Goal: Find specific page/section: Find specific page/section

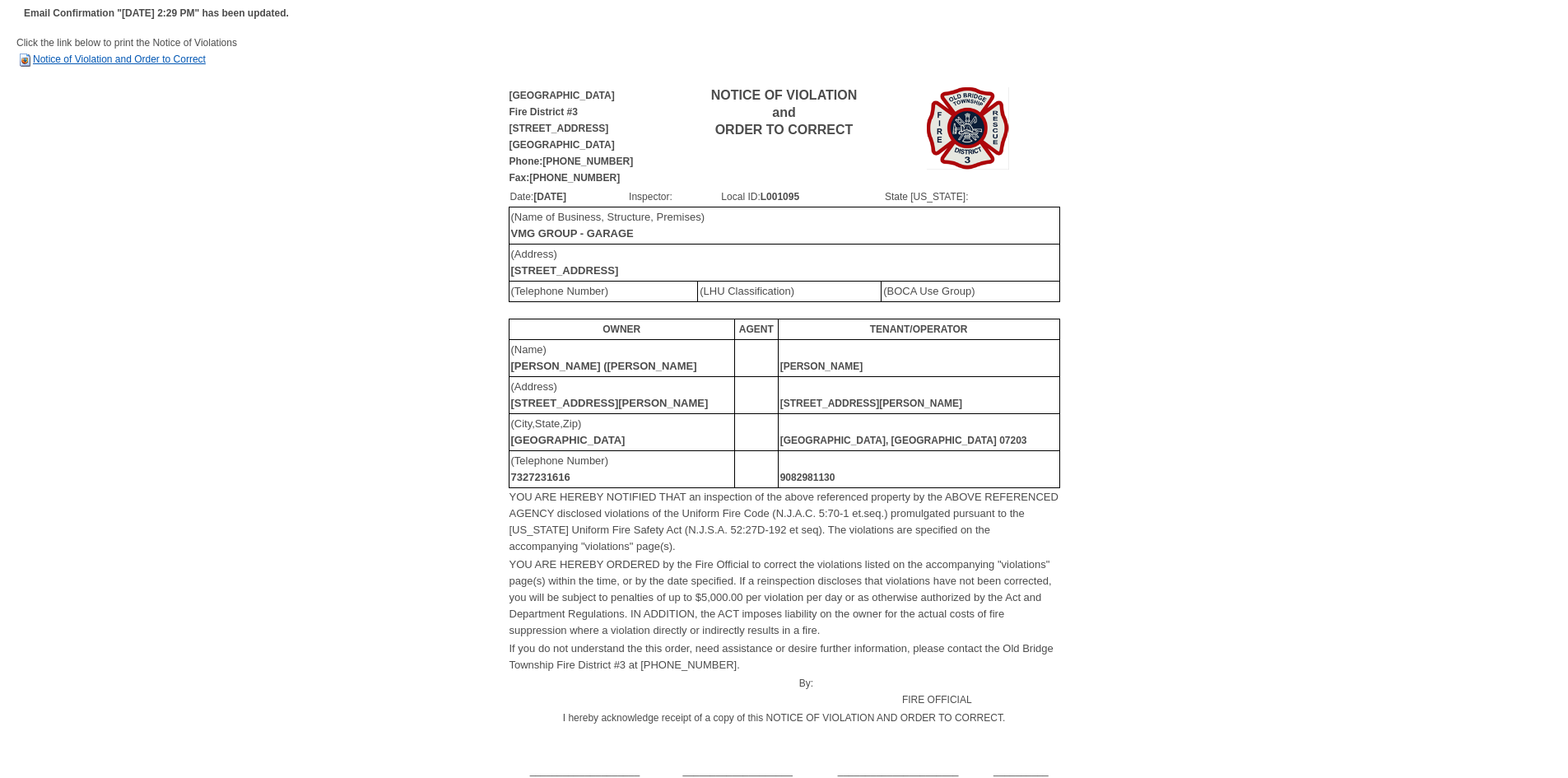
click at [189, 59] on link "Notice of Violation and Order to Correct" at bounding box center [111, 59] width 189 height 12
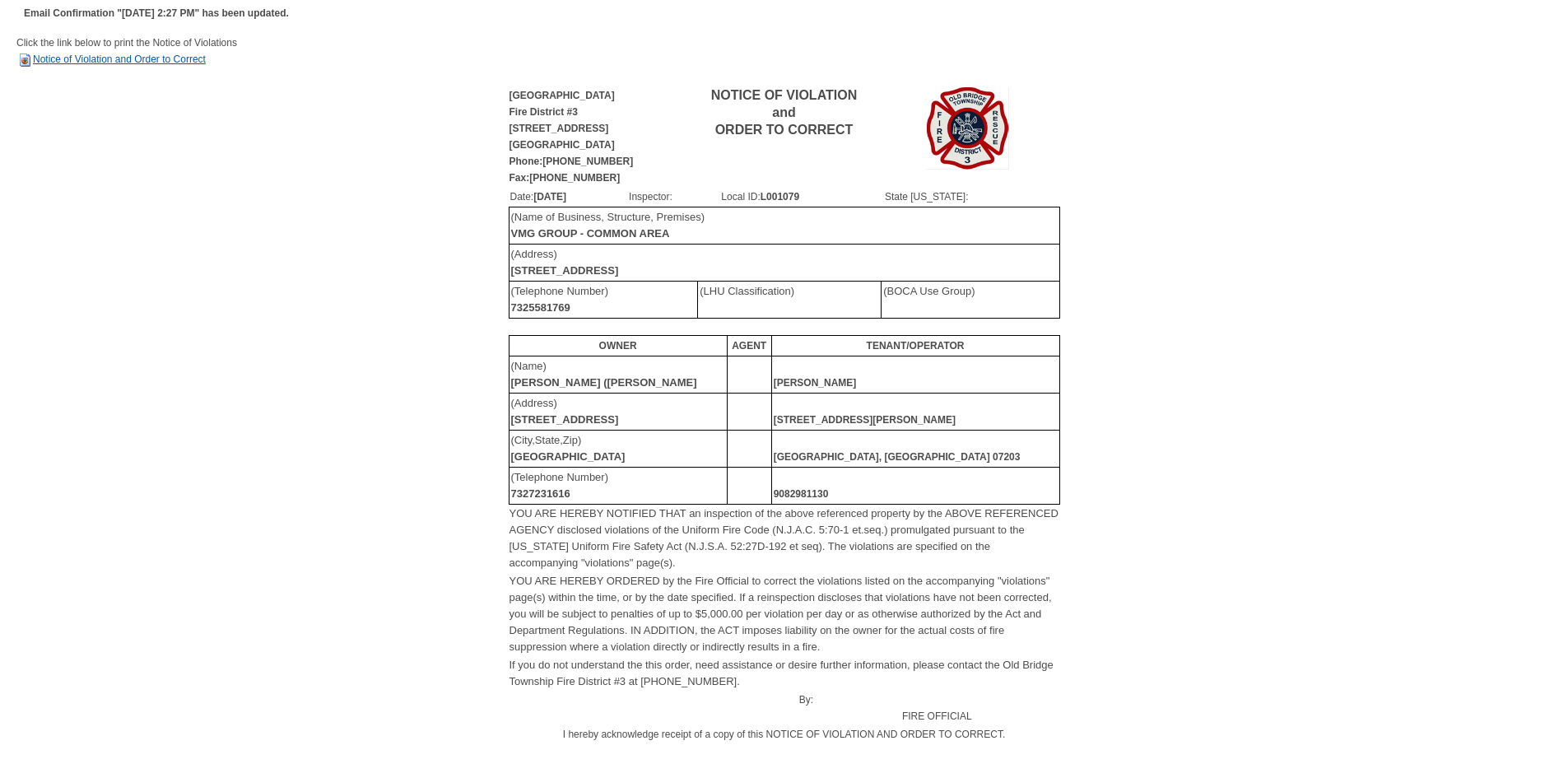
click at [135, 55] on link "Notice of Violation and Order to Correct" at bounding box center [111, 59] width 189 height 12
